Goal: Information Seeking & Learning: Learn about a topic

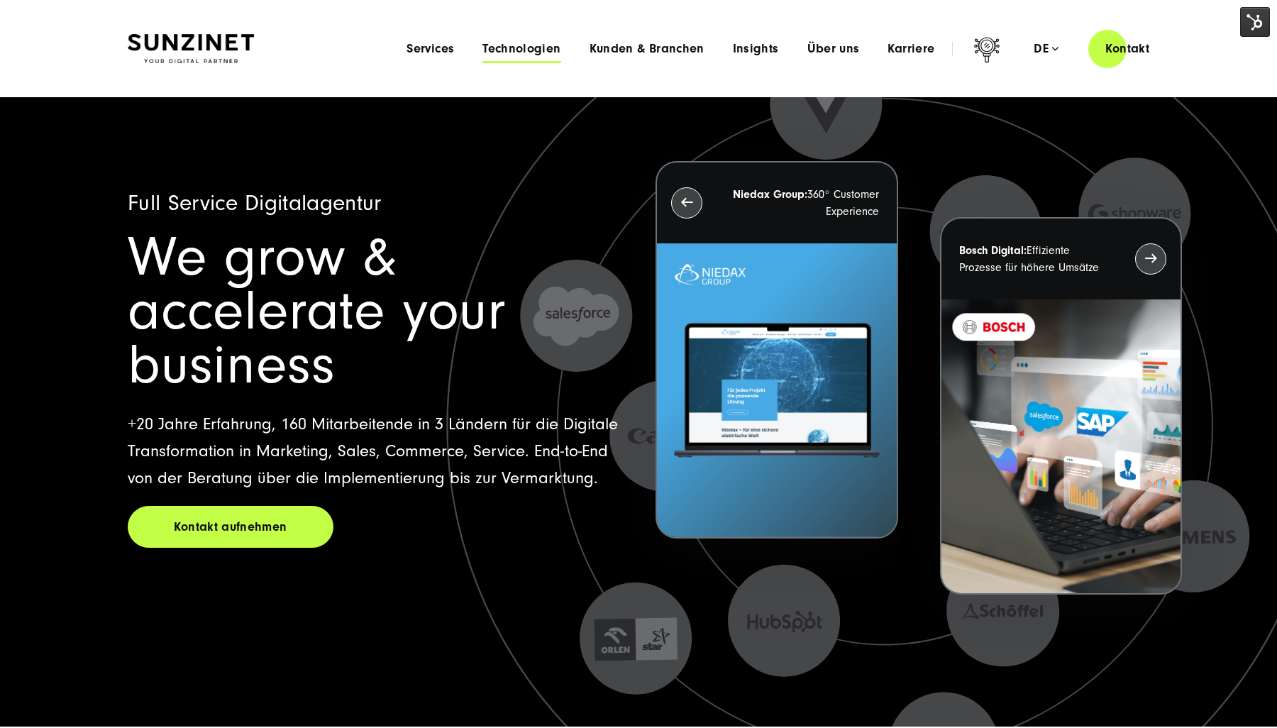
click at [537, 53] on span "Technologien" at bounding box center [522, 49] width 78 height 14
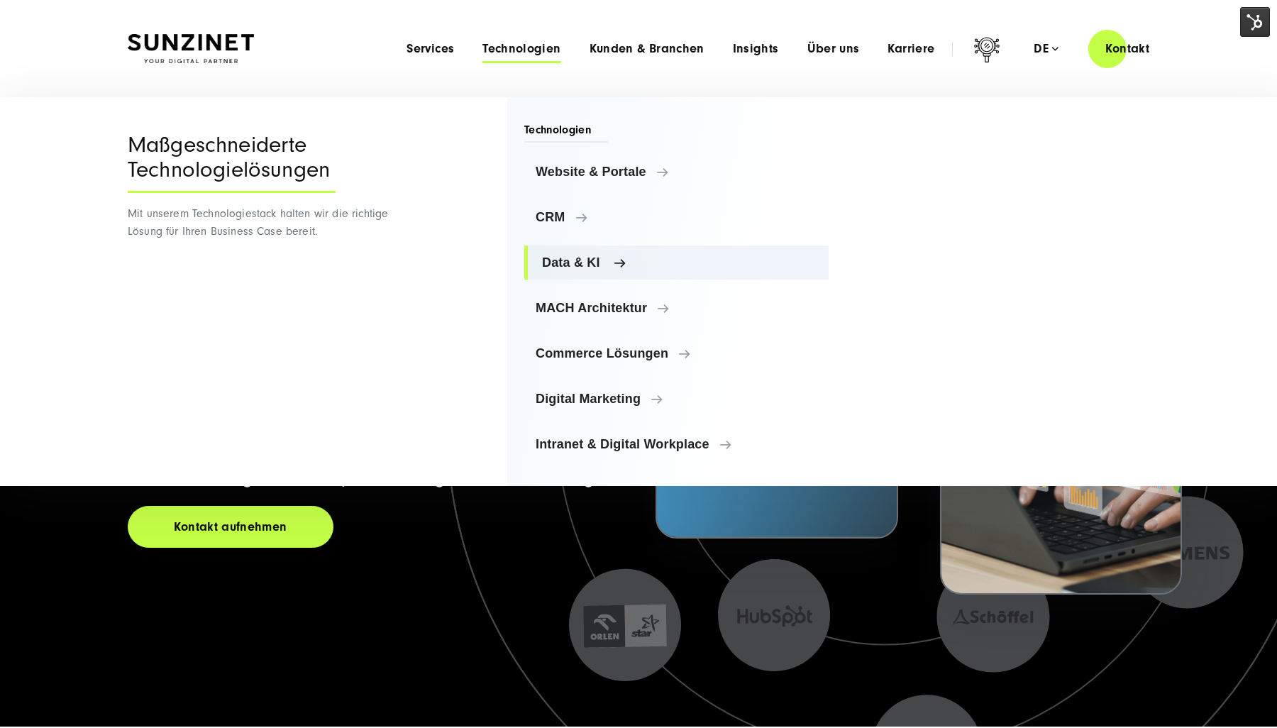
click at [585, 270] on link "Data & KI" at bounding box center [676, 263] width 304 height 34
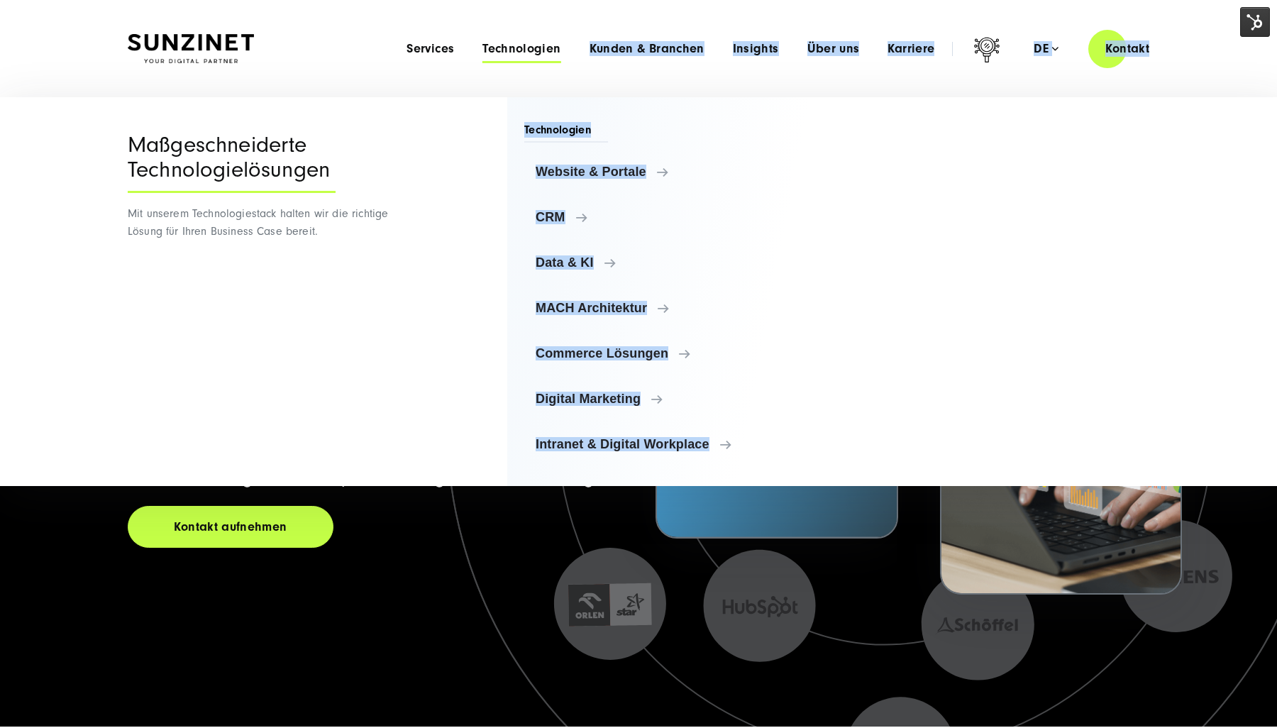
drag, startPoint x: 405, startPoint y: 330, endPoint x: 527, endPoint y: 653, distance: 345.2
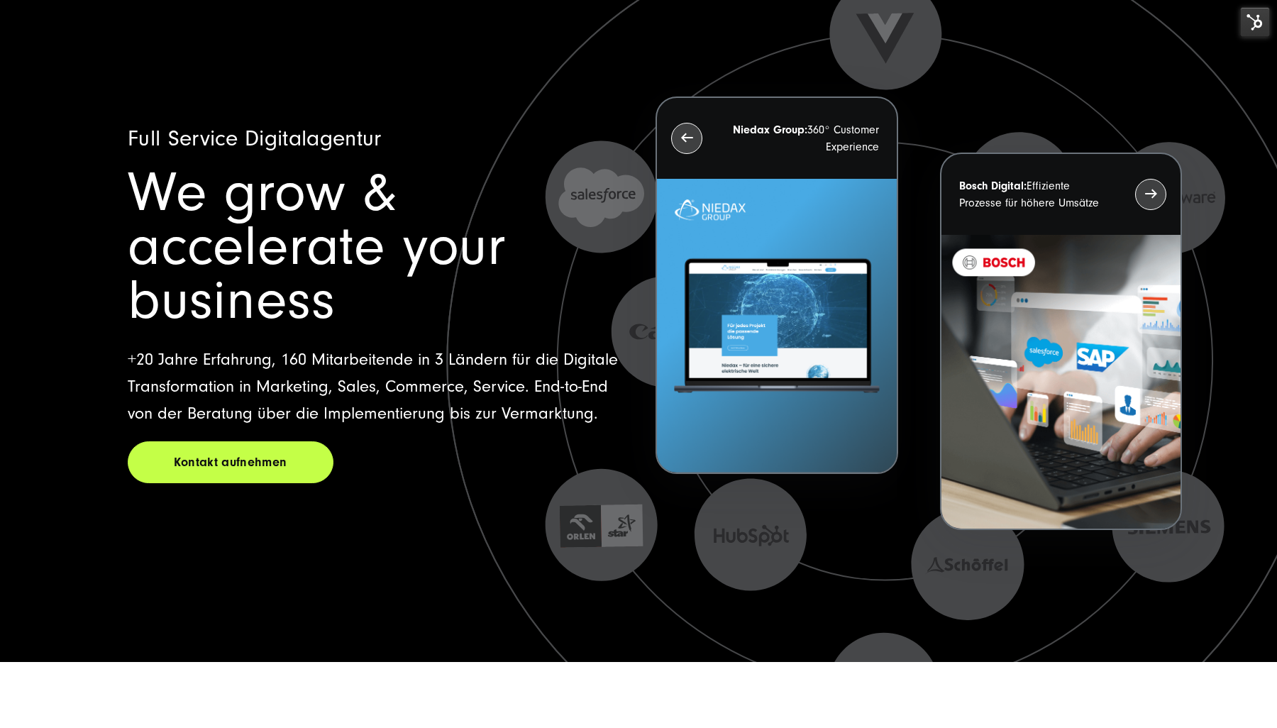
scroll to position [639, 0]
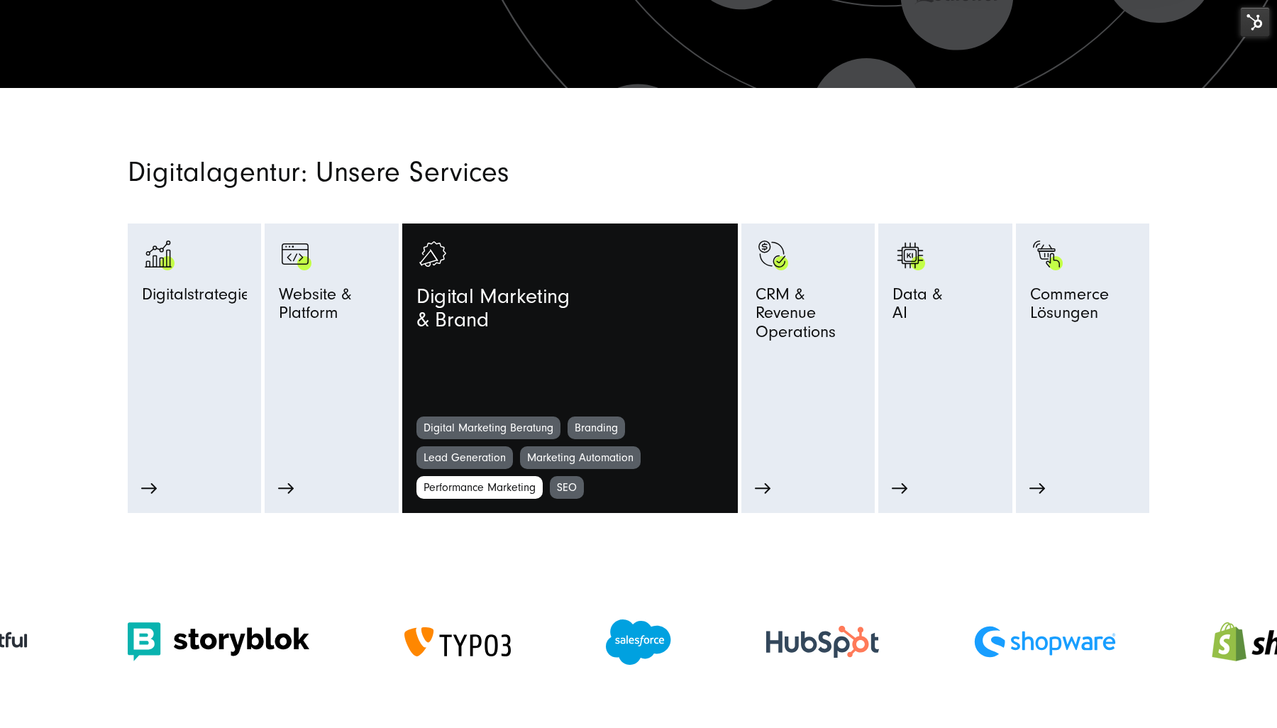
click at [559, 482] on link "SEO" at bounding box center [567, 487] width 34 height 23
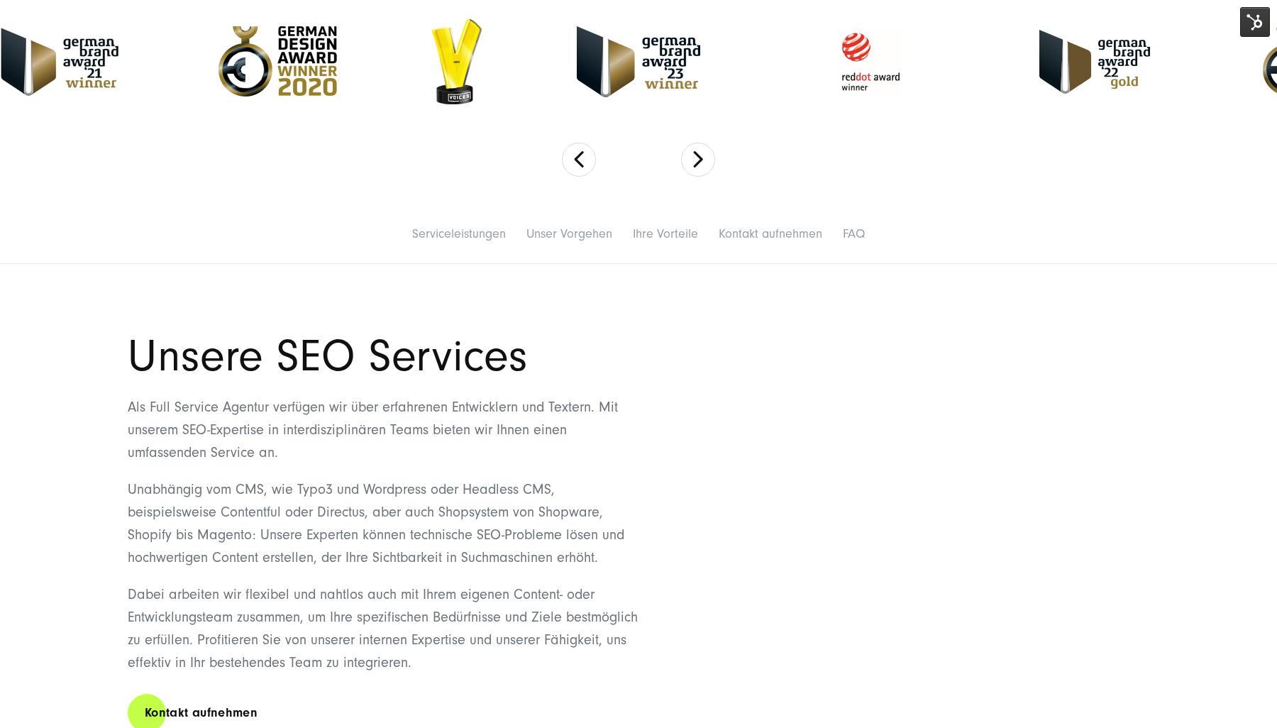
scroll to position [710, 0]
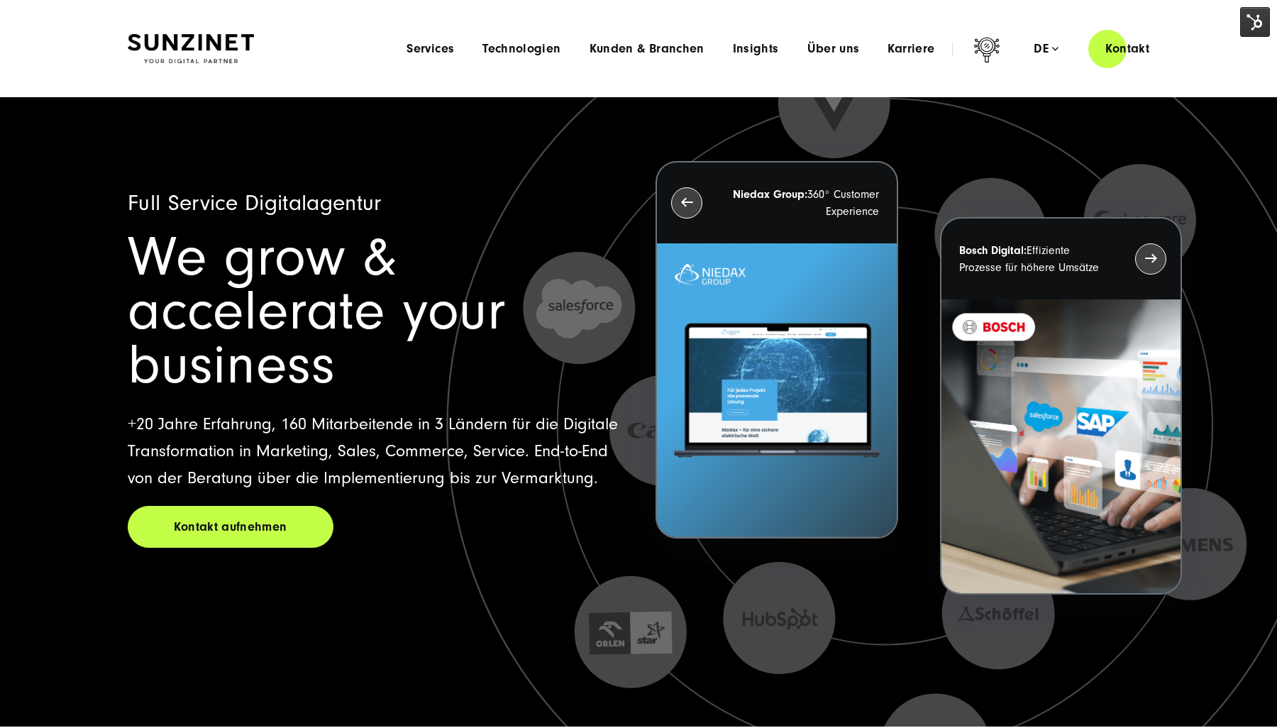
click at [532, 55] on span "Technologien" at bounding box center [522, 49] width 78 height 14
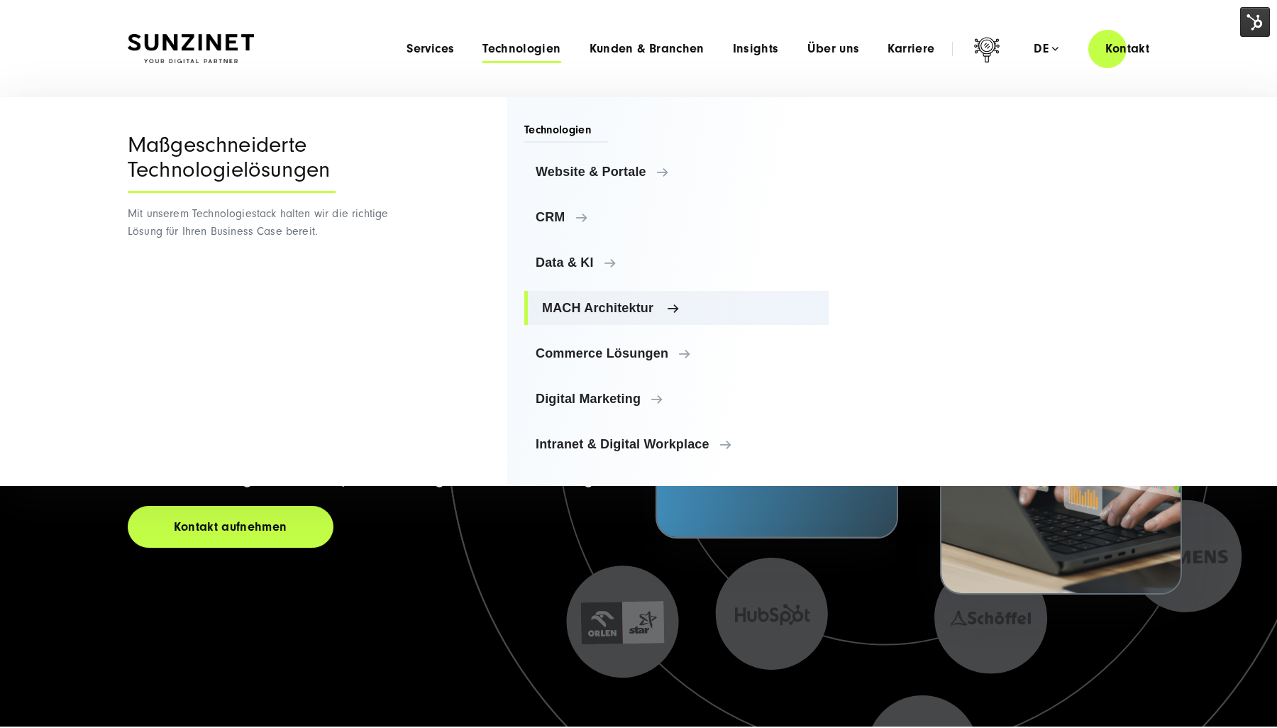
click at [573, 310] on span "MACH Architektur" at bounding box center [679, 308] width 275 height 14
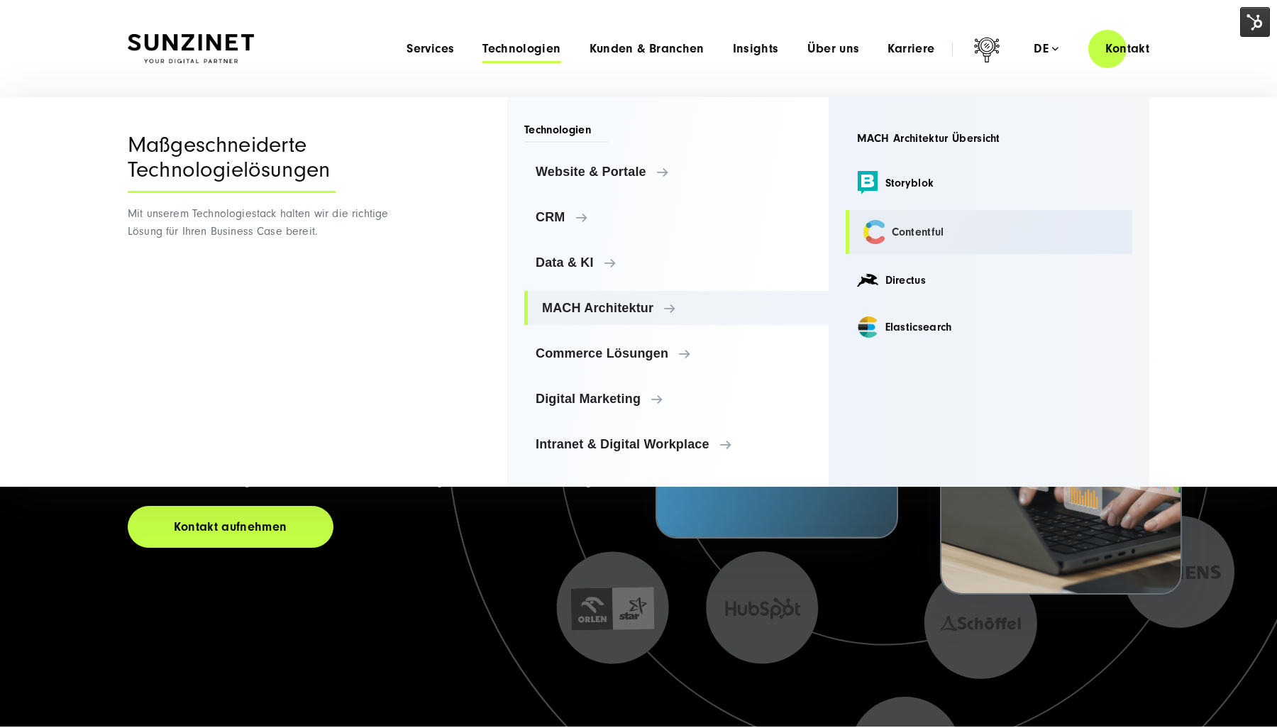
click at [920, 223] on link "Contentful" at bounding box center [989, 232] width 287 height 44
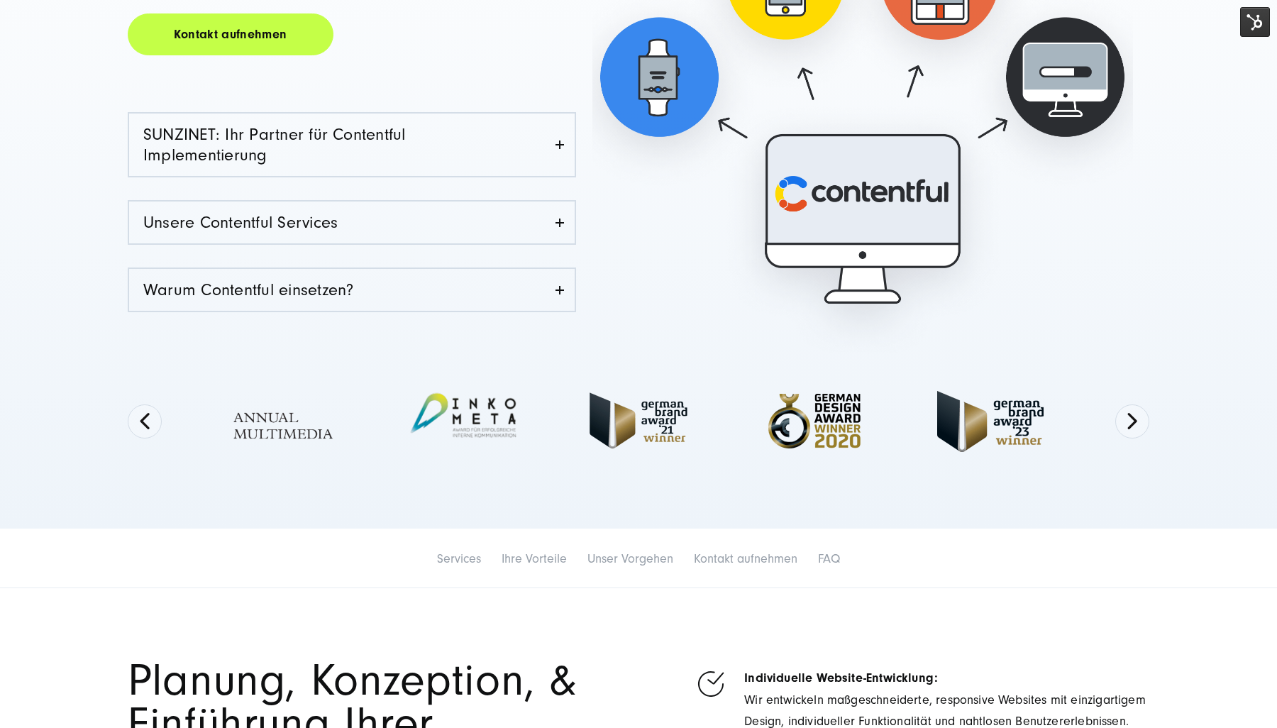
scroll to position [426, 0]
